Goal: Transaction & Acquisition: Purchase product/service

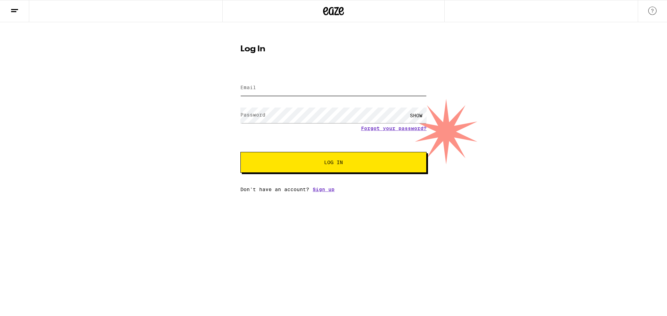
type input "[PERSON_NAME][EMAIL_ADDRESS][DOMAIN_NAME]"
click at [331, 161] on span "Log In" at bounding box center [333, 162] width 19 height 5
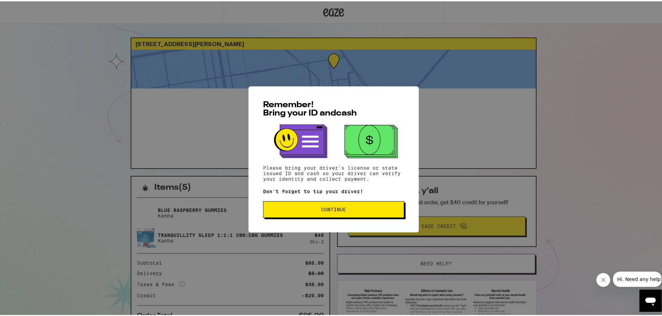
click at [357, 210] on span "Continue" at bounding box center [333, 208] width 129 height 5
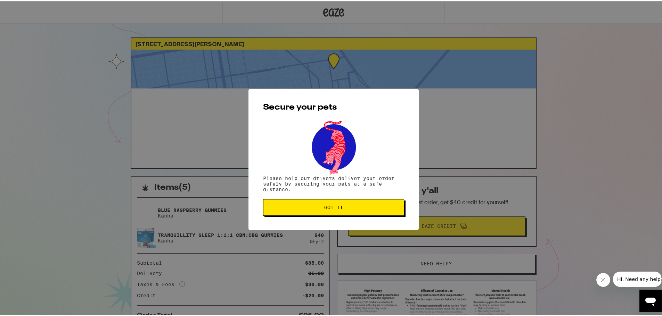
click at [317, 210] on button "Got it" at bounding box center [333, 206] width 141 height 17
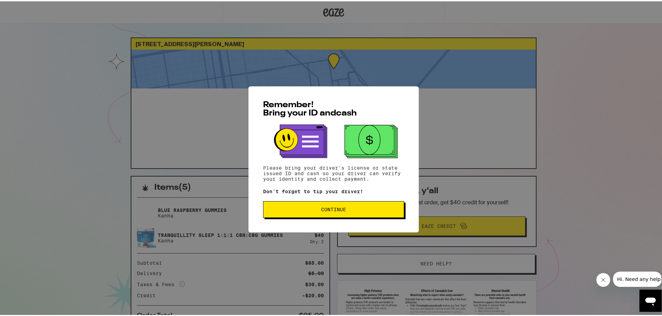
click at [335, 210] on span "Continue" at bounding box center [333, 208] width 25 height 5
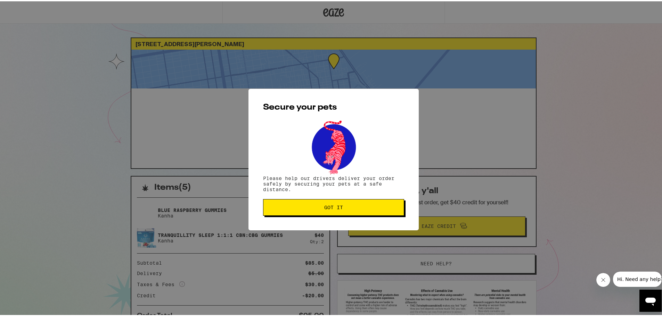
drag, startPoint x: 340, startPoint y: 206, endPoint x: 359, endPoint y: 198, distance: 20.9
click at [340, 206] on span "Got it" at bounding box center [333, 206] width 129 height 5
